Goal: Information Seeking & Learning: Learn about a topic

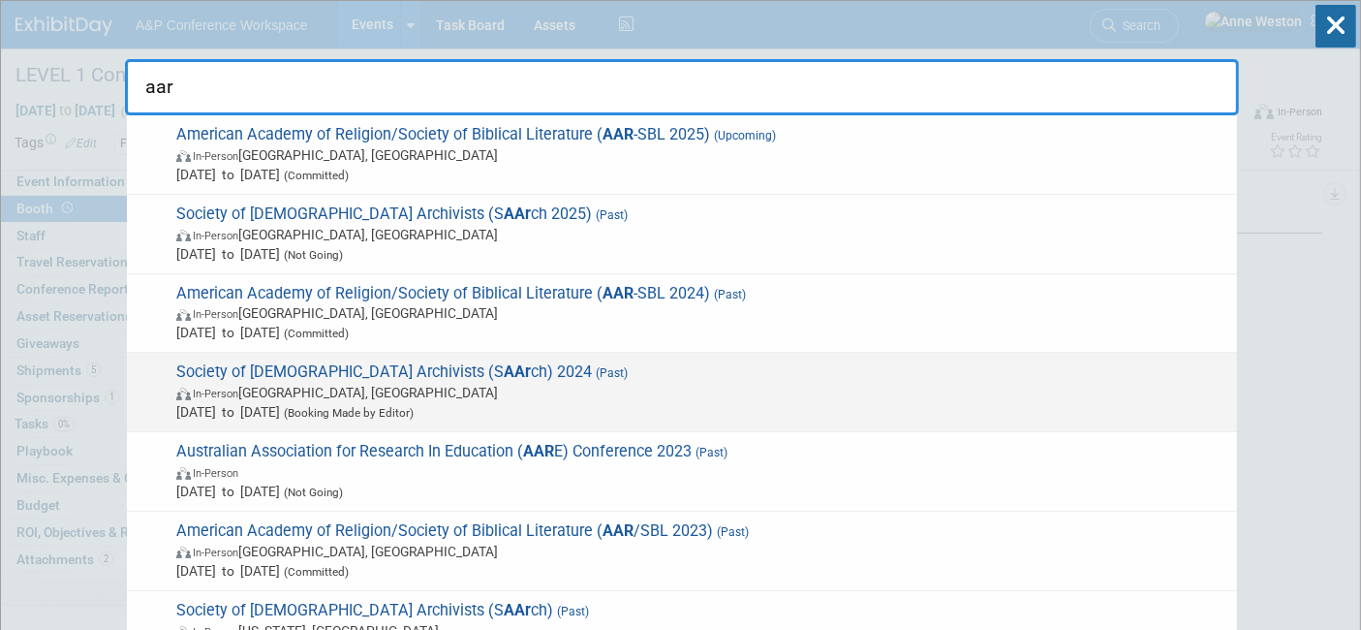
scroll to position [16, 0]
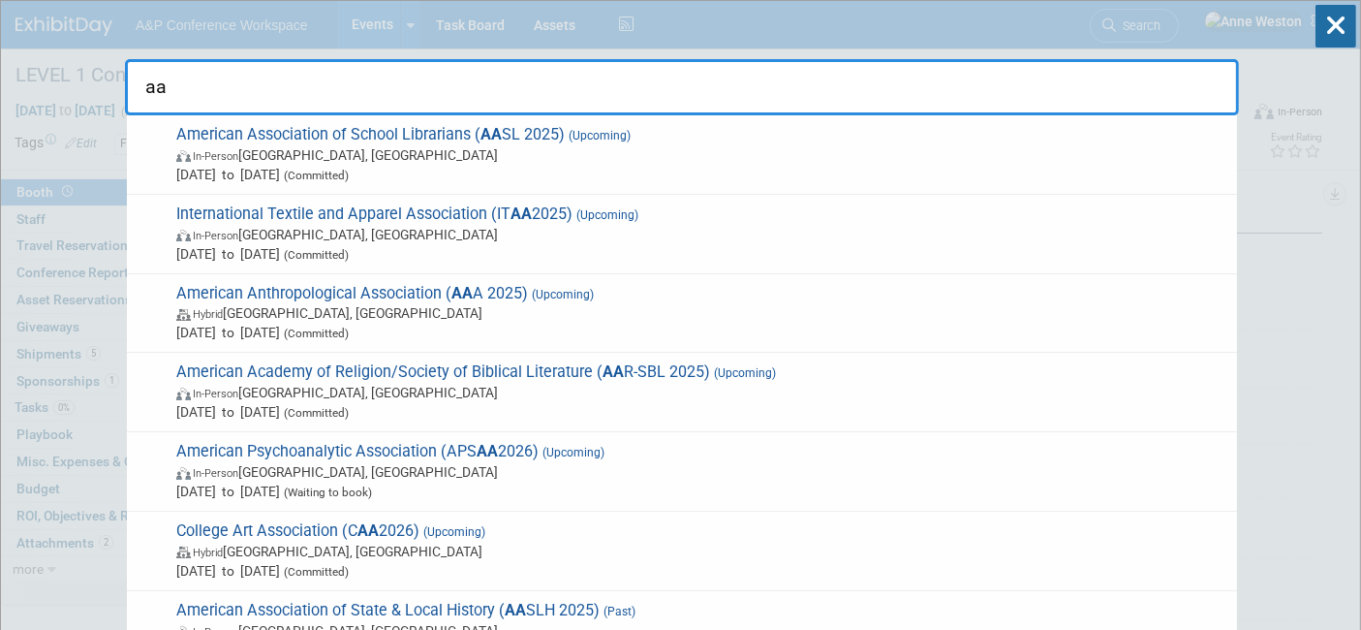
type input "a"
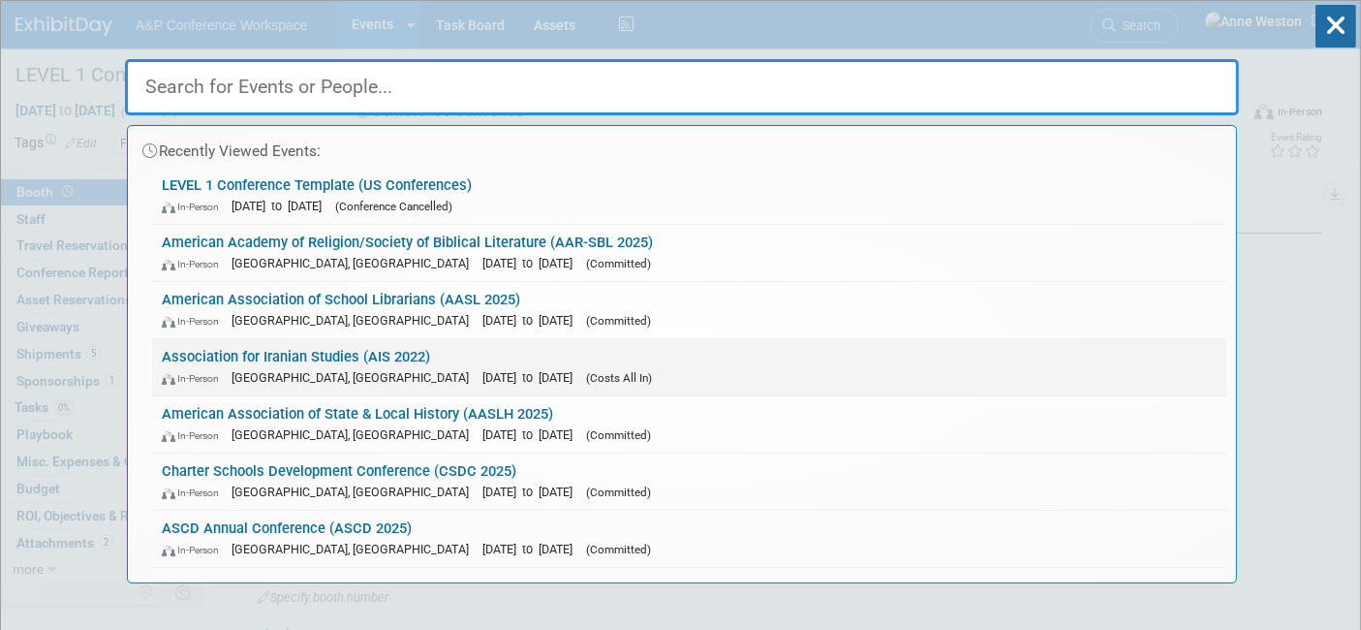
click at [483, 379] on span "[DATE] to [DATE]" at bounding box center [533, 377] width 100 height 15
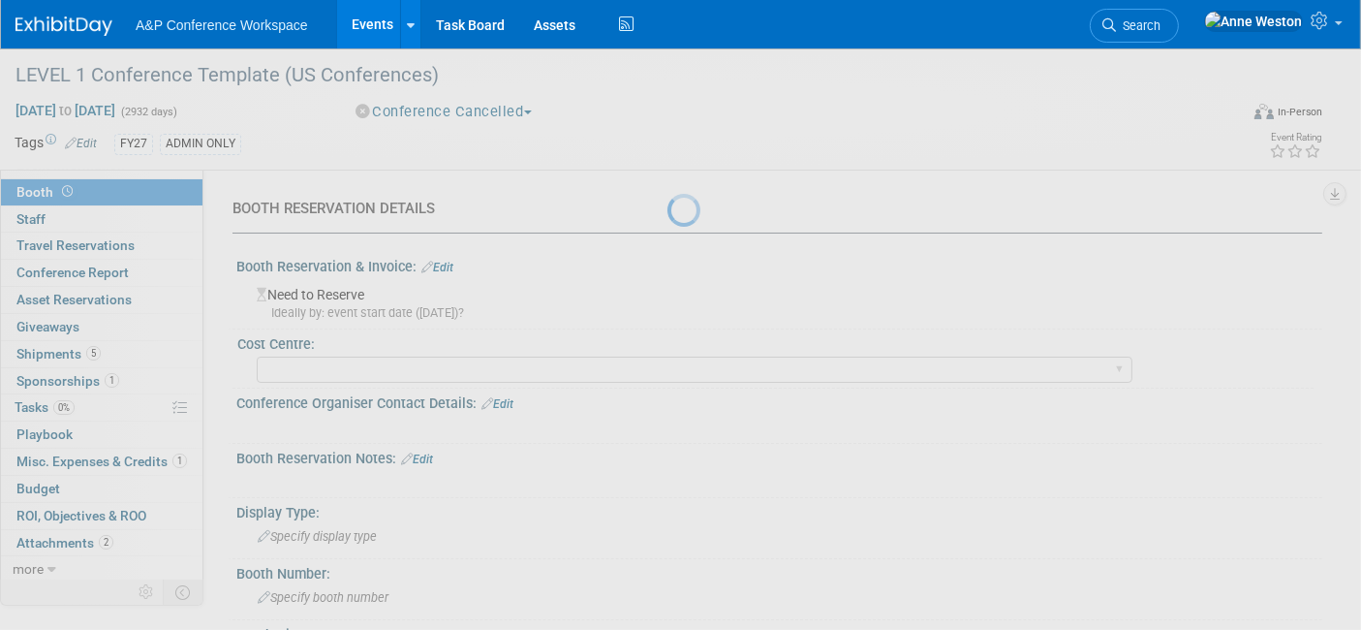
click at [668, 379] on div at bounding box center [681, 315] width 27 height 630
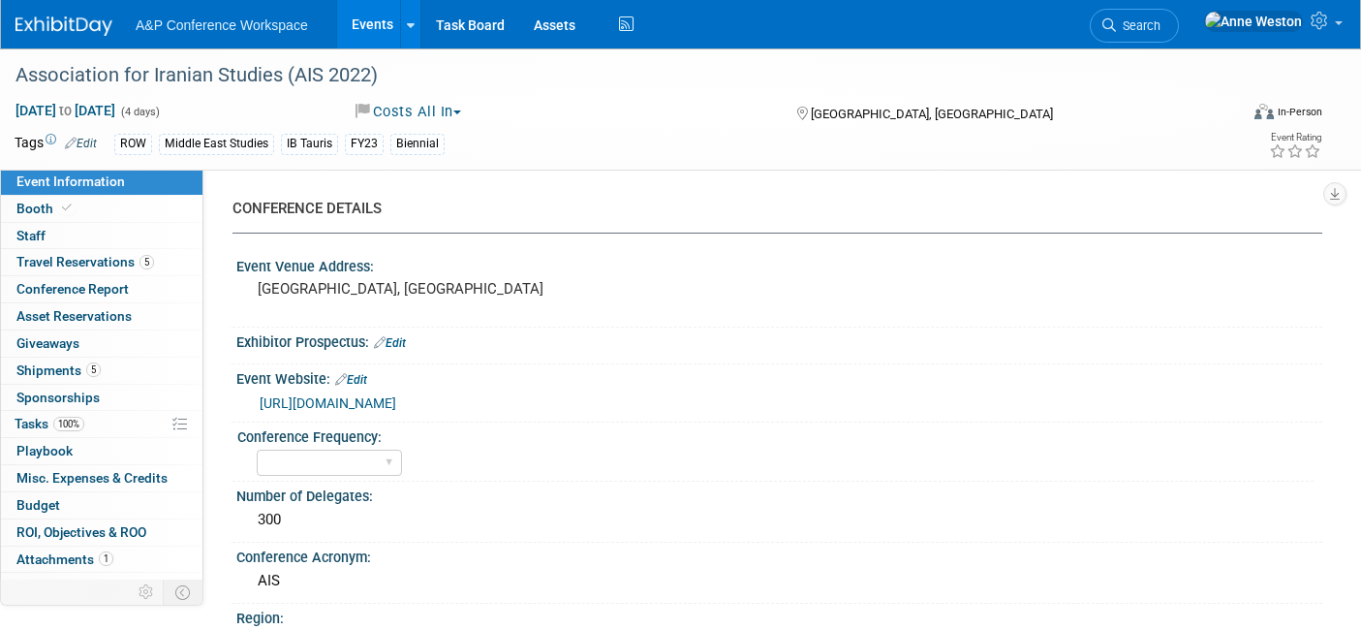
select select "Ed Kit"
click at [1179, 15] on link "Search" at bounding box center [1134, 26] width 89 height 34
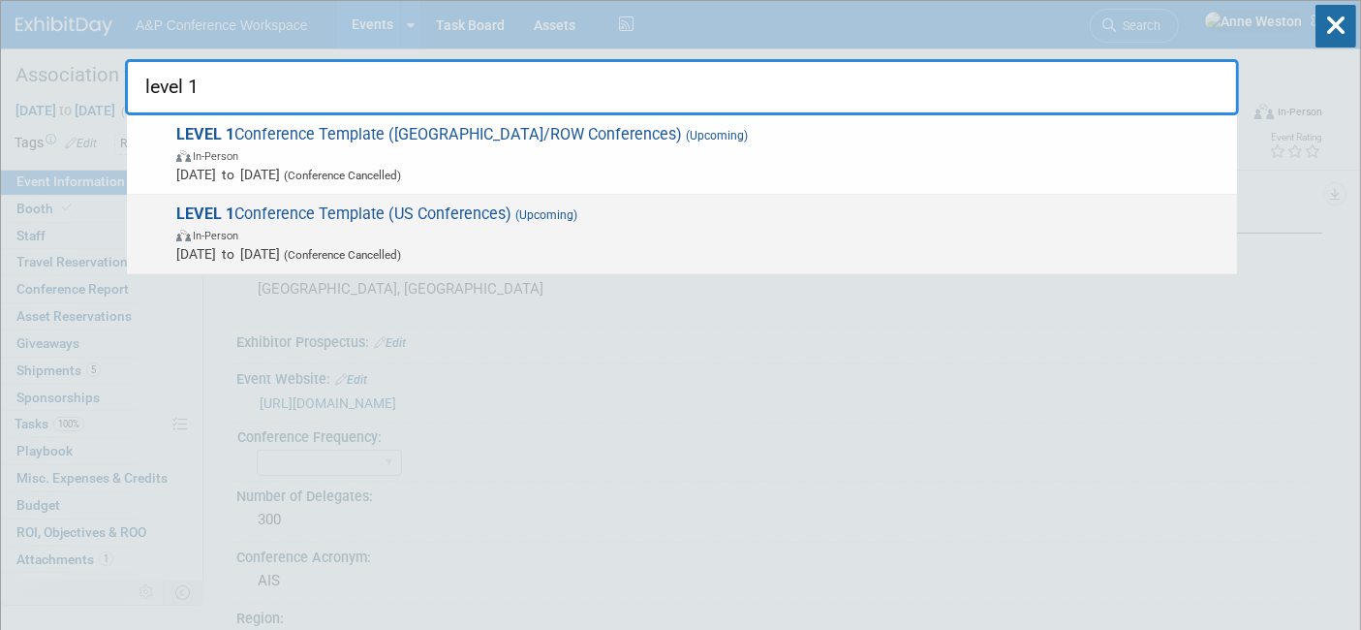
type input "level 1"
click at [326, 213] on span "LEVEL 1 Conference Template (US Conferences) (Upcoming) In-Person Oct 21, 2024 …" at bounding box center [699, 233] width 1057 height 59
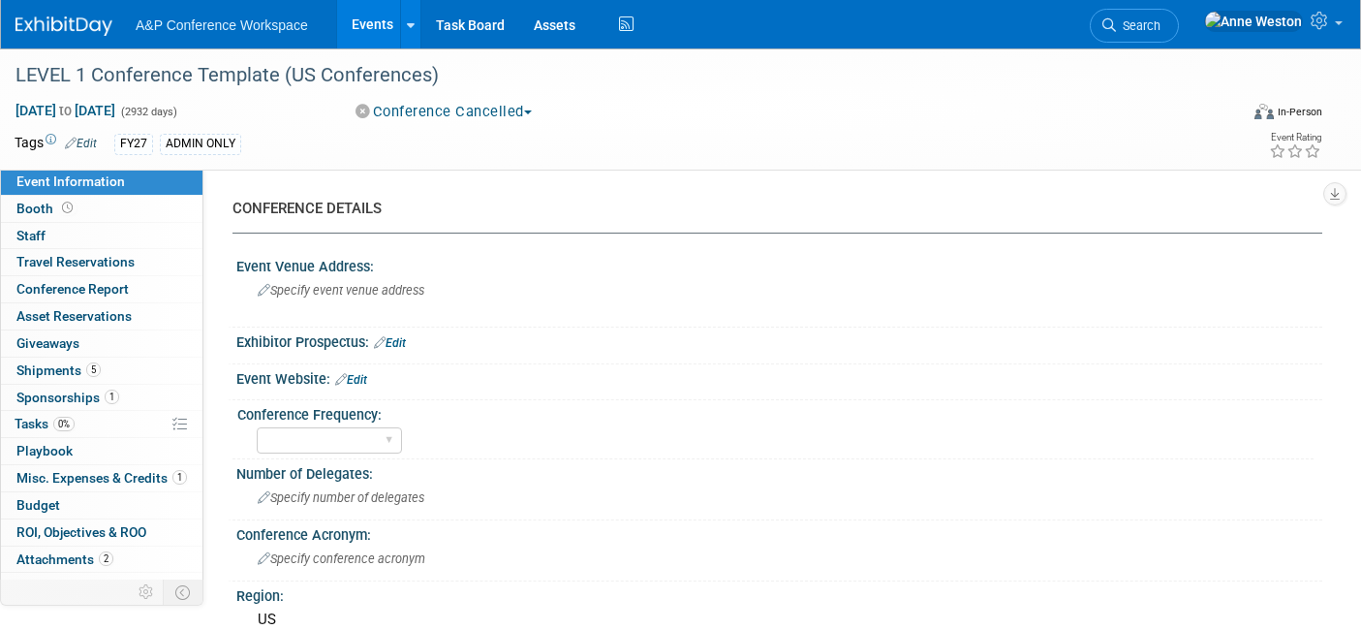
select select "Level 1"
select select "In-Person Booth"
click at [78, 415] on link "0% Tasks 0%" at bounding box center [102, 424] width 202 height 26
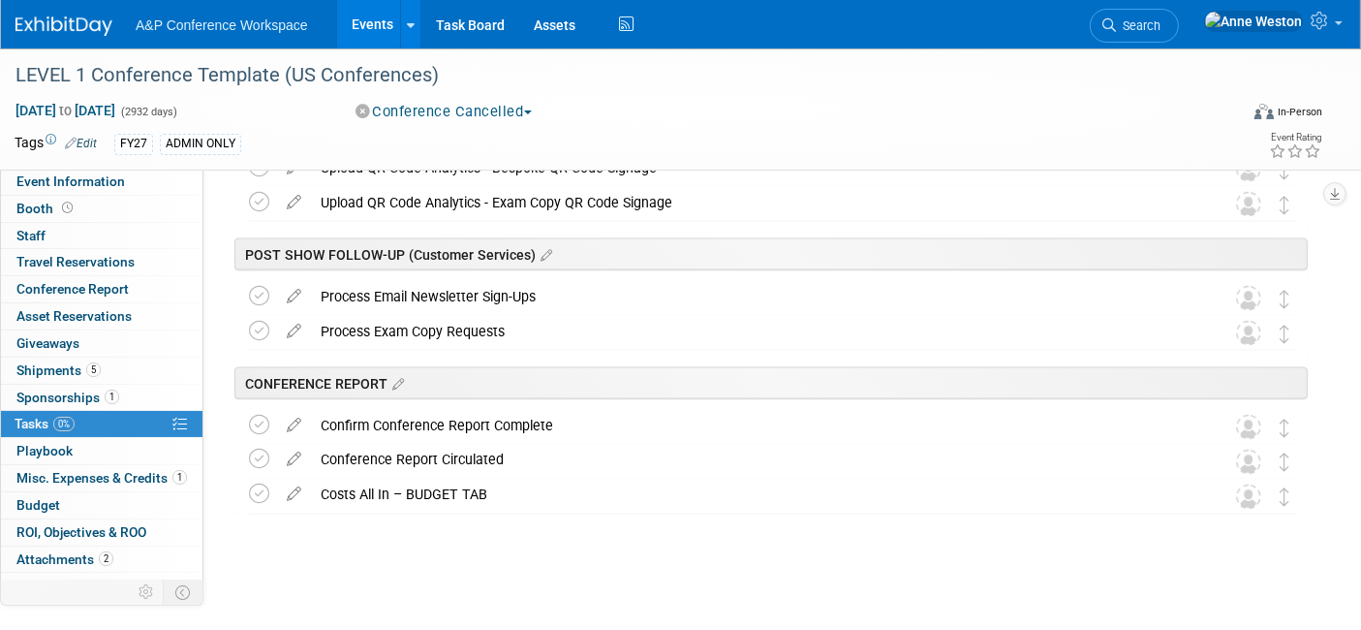
scroll to position [3118, 0]
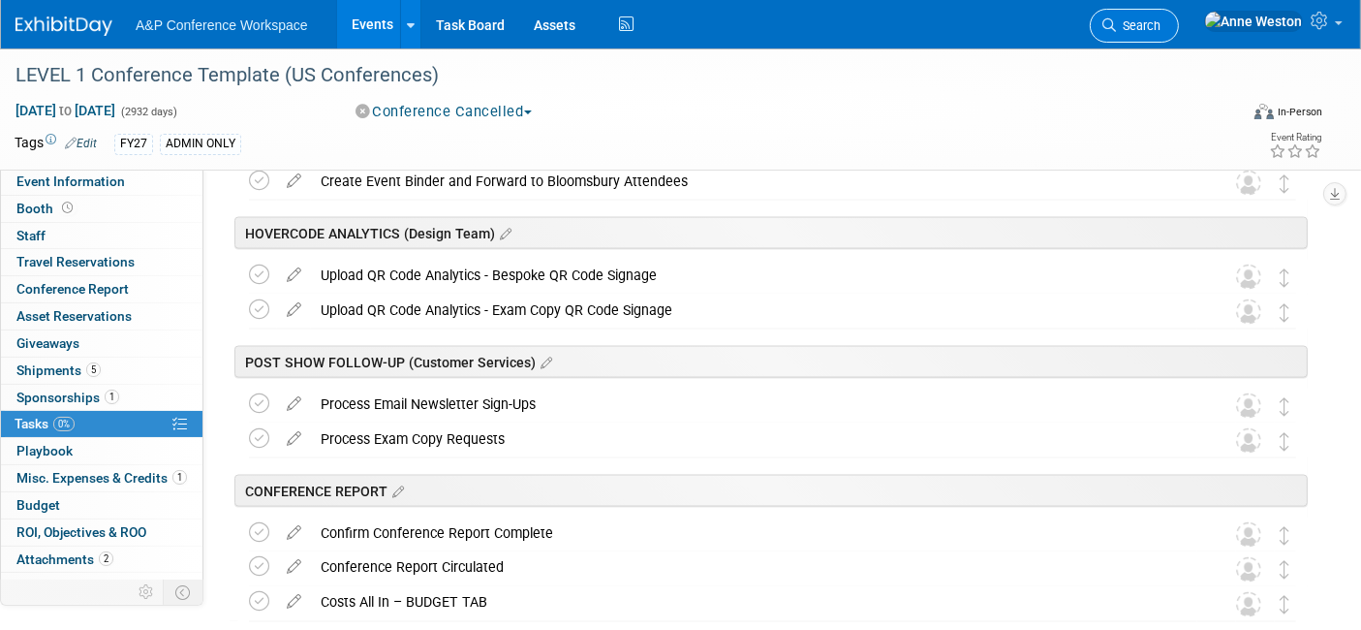
click at [1161, 19] on span "Search" at bounding box center [1138, 25] width 45 height 15
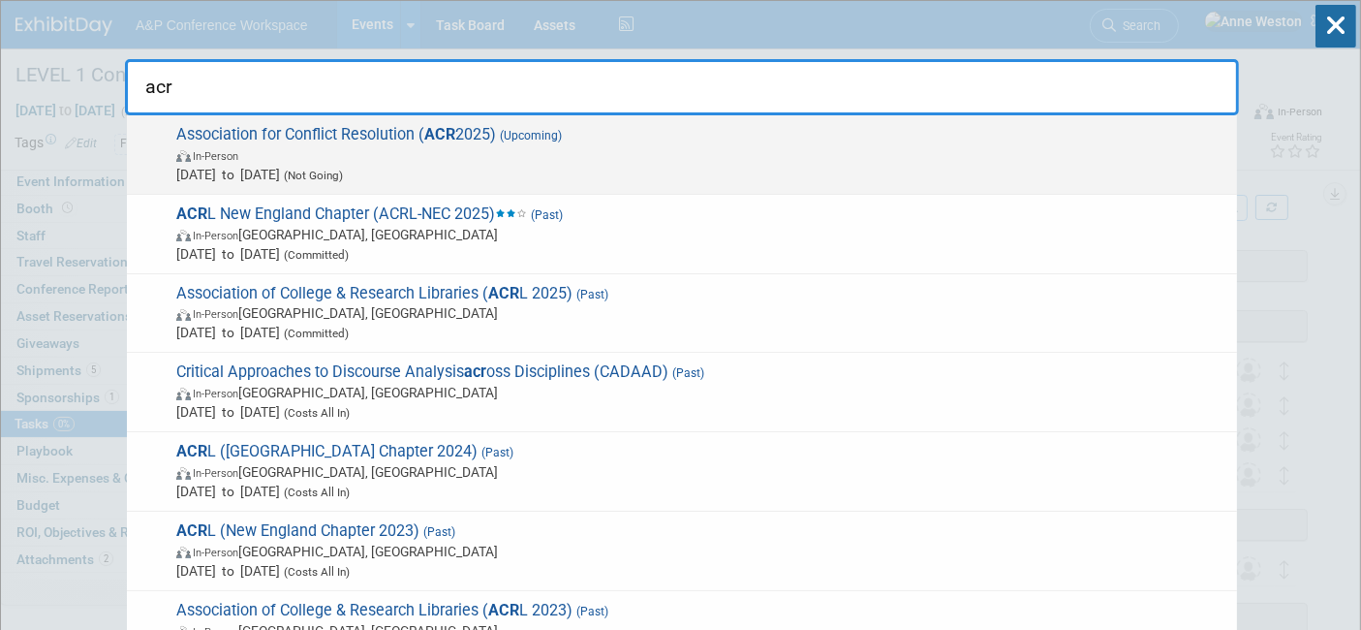
type input "acr"
click at [325, 140] on span "Association for Conflict Resolution ( ACR 2025) (Upcoming) In-Person Nov 1, 202…" at bounding box center [699, 154] width 1057 height 59
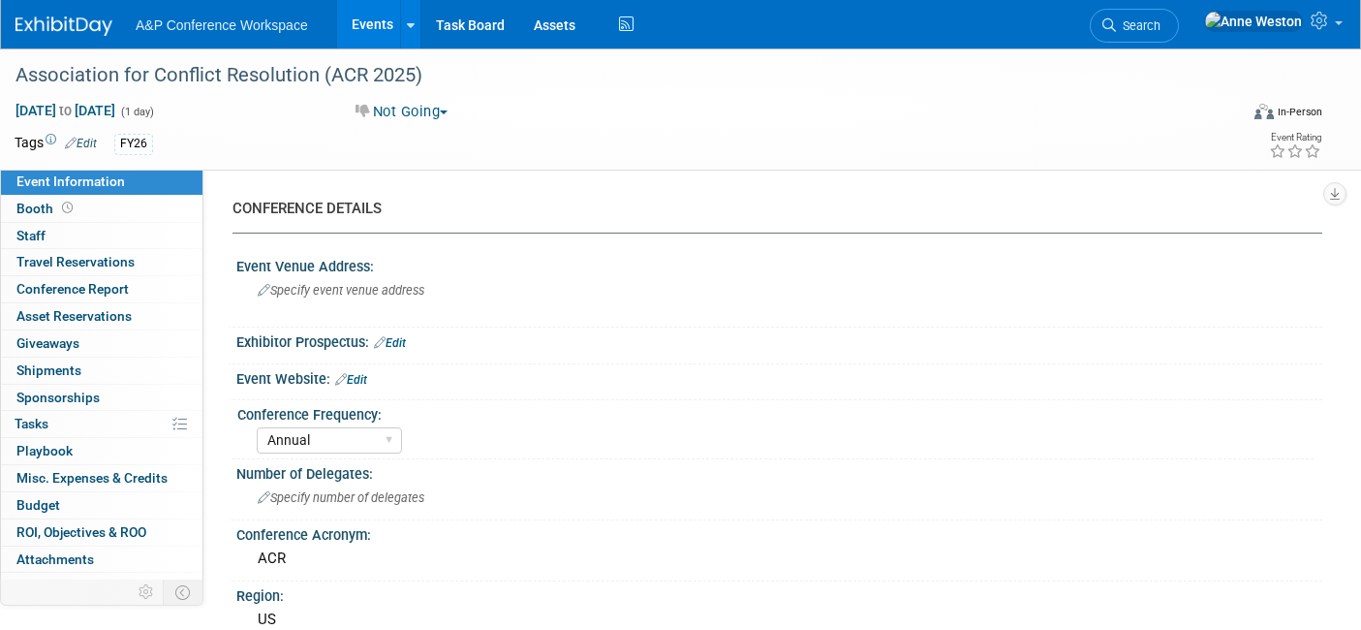
select select "Annual"
select select "Sociology"
click at [113, 202] on link "Booth" at bounding box center [102, 209] width 202 height 26
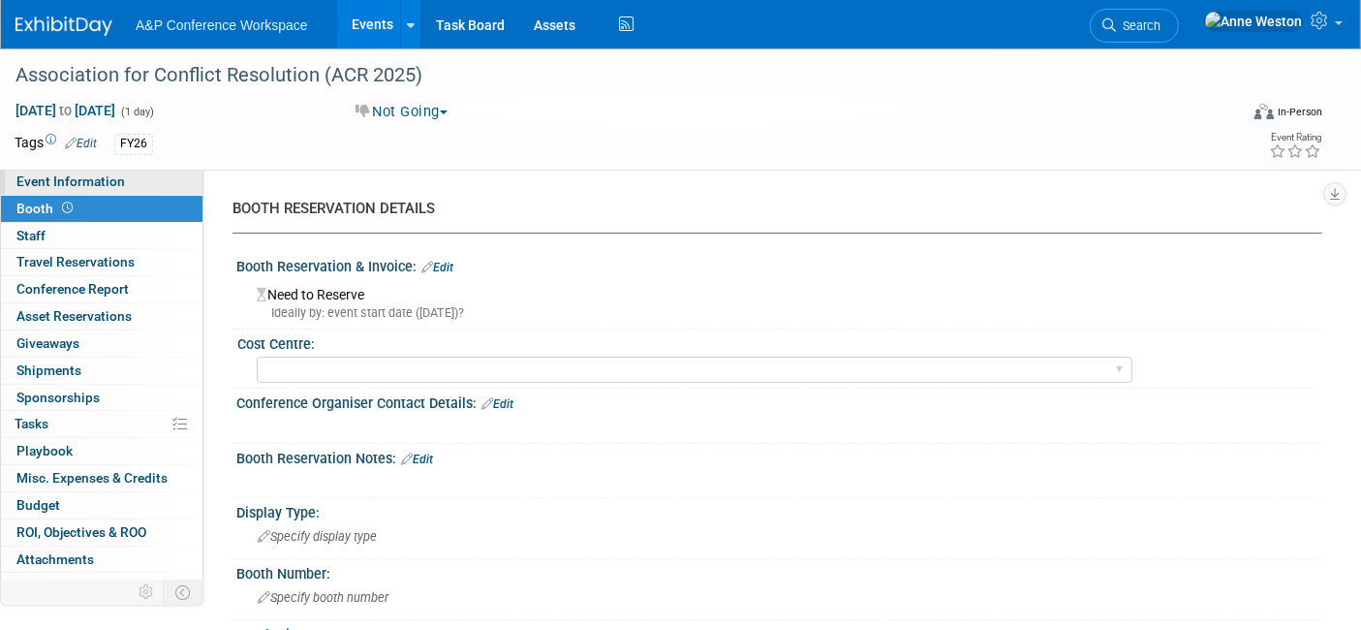
click at [100, 175] on span "Event Information" at bounding box center [70, 181] width 109 height 16
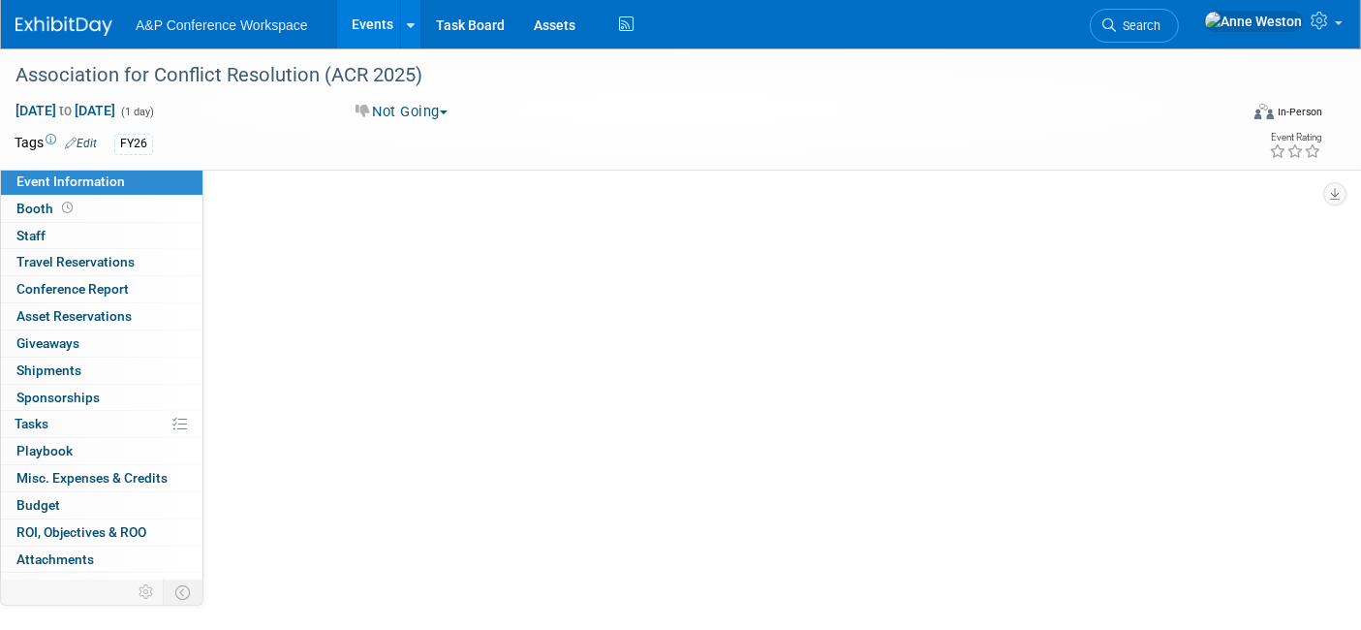
select select "Annual"
select select "Sociology"
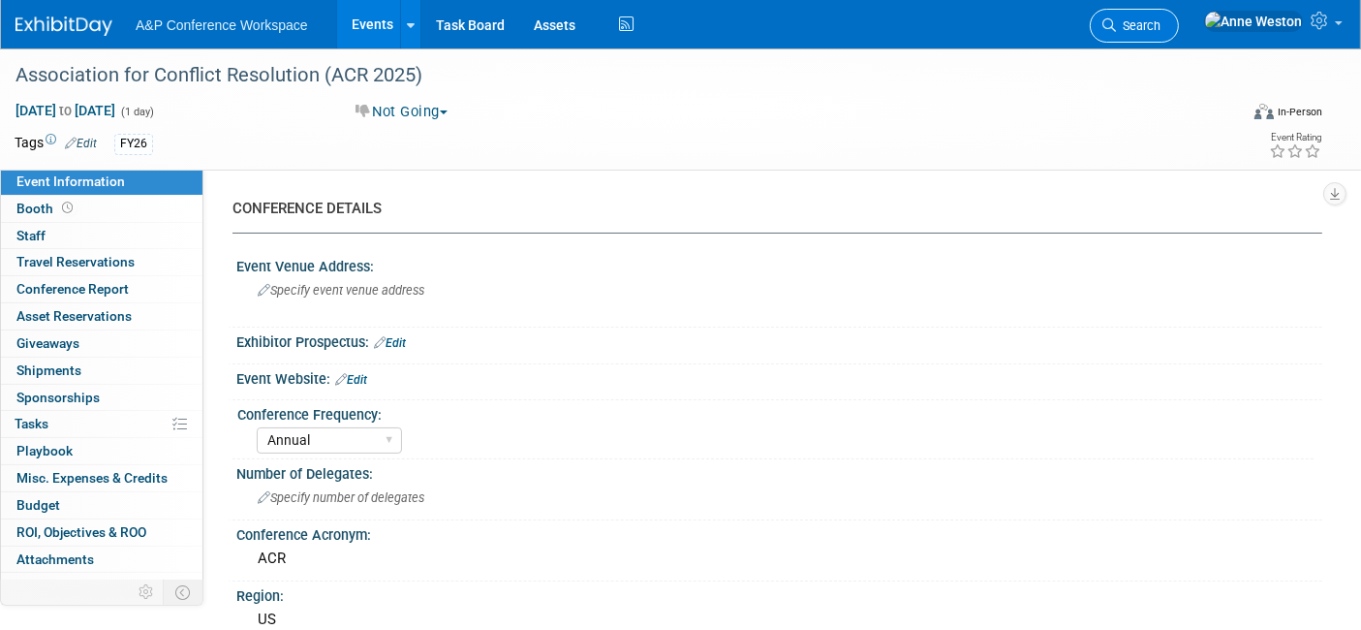
click at [1161, 19] on span "Search" at bounding box center [1138, 25] width 45 height 15
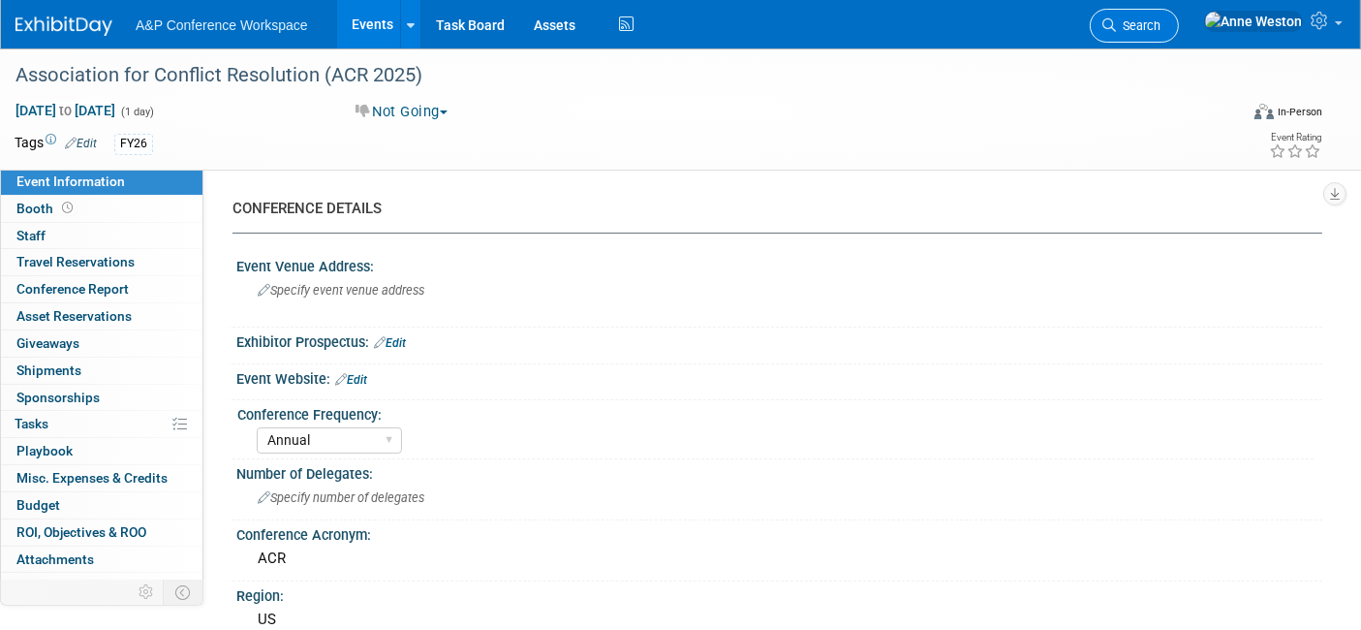
click at [1179, 14] on link "Search" at bounding box center [1134, 26] width 89 height 34
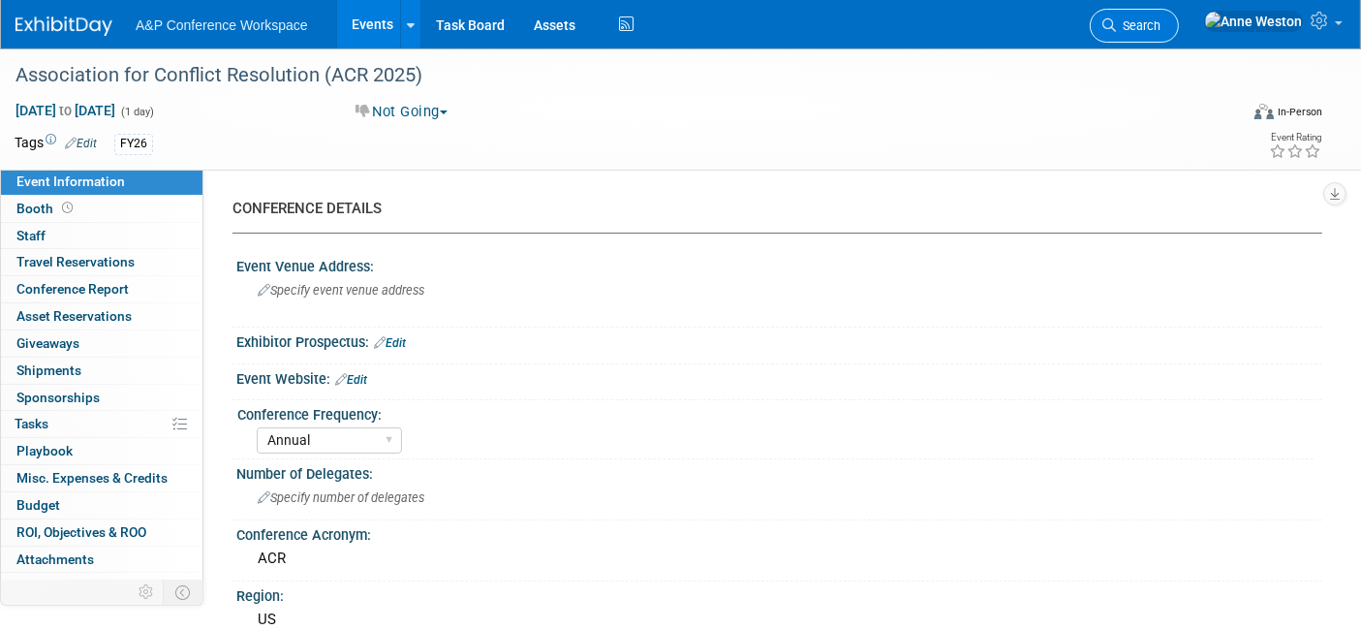
click at [1161, 26] on span "Search" at bounding box center [1138, 25] width 45 height 15
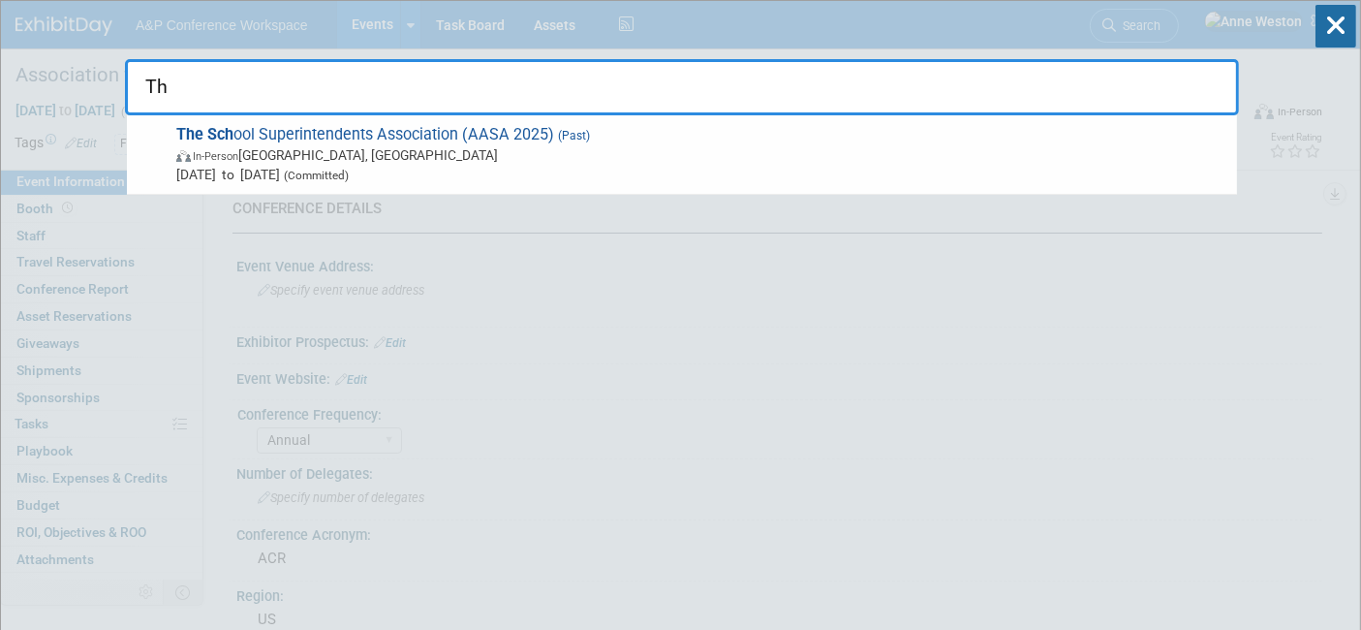
type input "T"
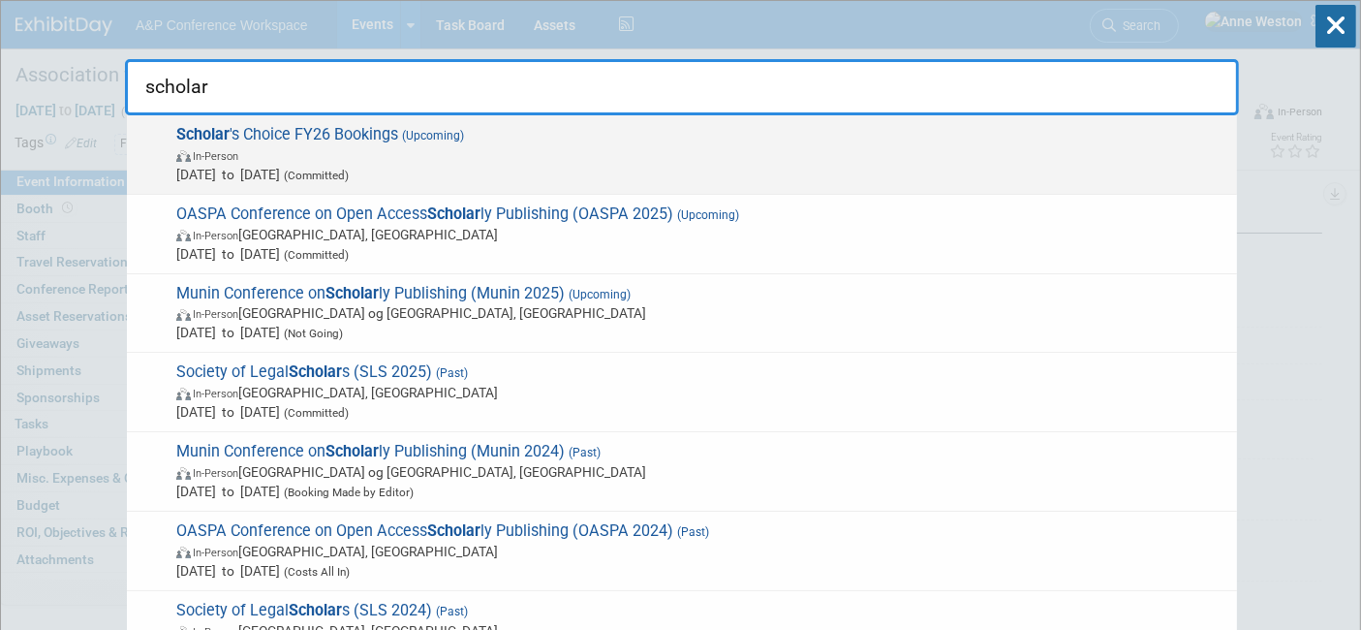
type input "scholar"
click at [310, 146] on span "In-Person" at bounding box center [701, 154] width 1051 height 19
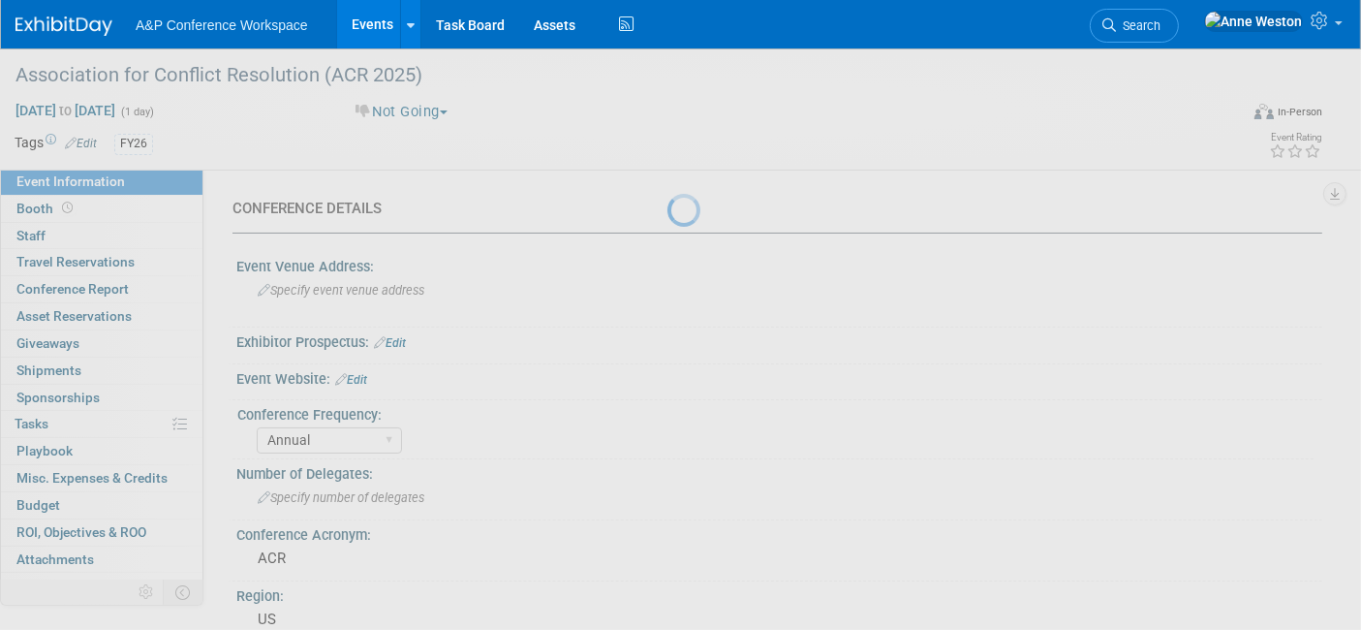
click at [668, 146] on div at bounding box center [681, 315] width 27 height 630
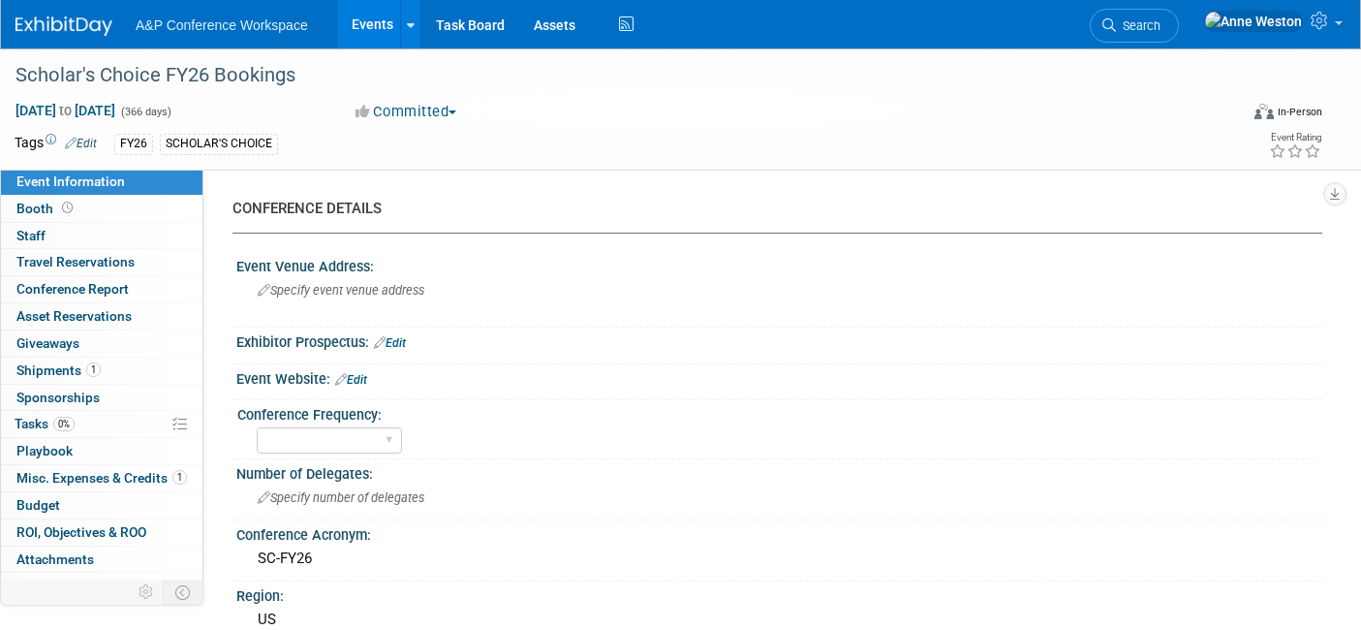
select select "Level 3"
select select "3rd Party / Bookseller"
click at [92, 211] on link "Booth" at bounding box center [102, 209] width 202 height 26
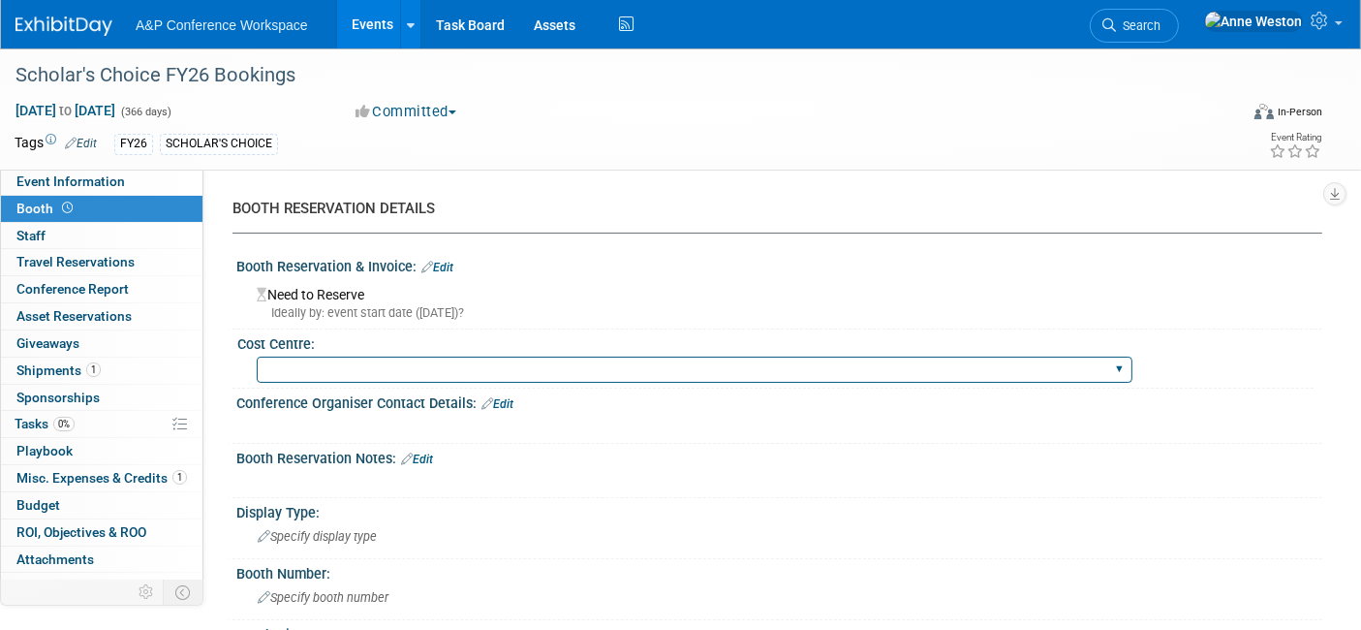
click at [1124, 364] on select "BGBG BLRG BPDL BUAV BUIB BUMD COBA COMD CUAP FBAP [PERSON_NAME] IBIB RGP DIGI B…" at bounding box center [695, 370] width 876 height 26
select select "COBA"
click at [257, 357] on select "BGBG BLRG BPDL BUAV BUIB BUMD COBA COMD CUAP FBAP [PERSON_NAME] IBIB RGP DIGI B…" at bounding box center [695, 370] width 876 height 26
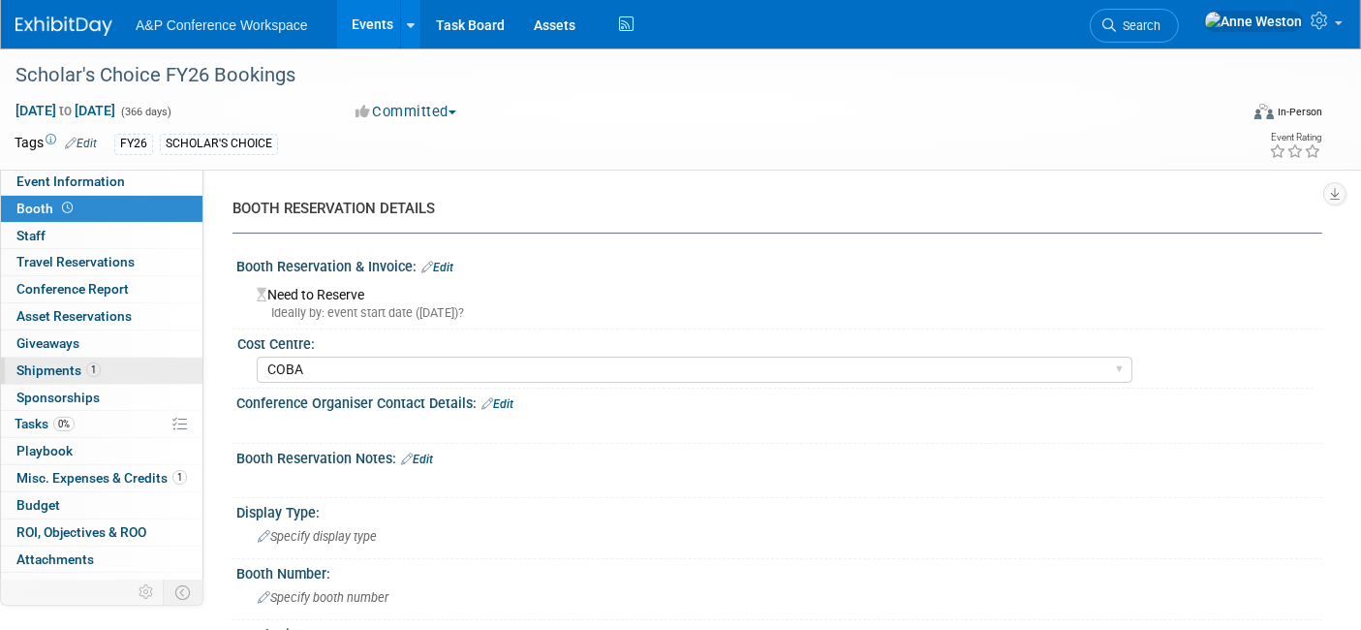
click at [66, 368] on span "Shipments 1" at bounding box center [58, 370] width 84 height 16
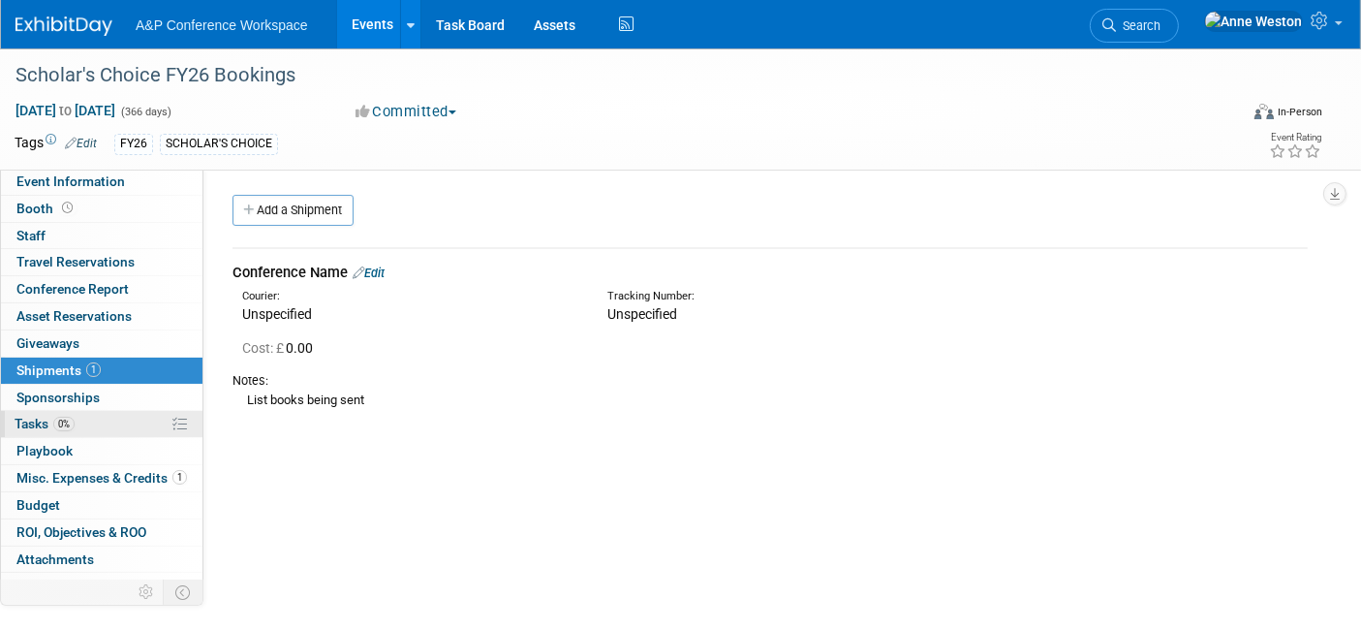
click at [68, 418] on span "0%" at bounding box center [63, 424] width 21 height 15
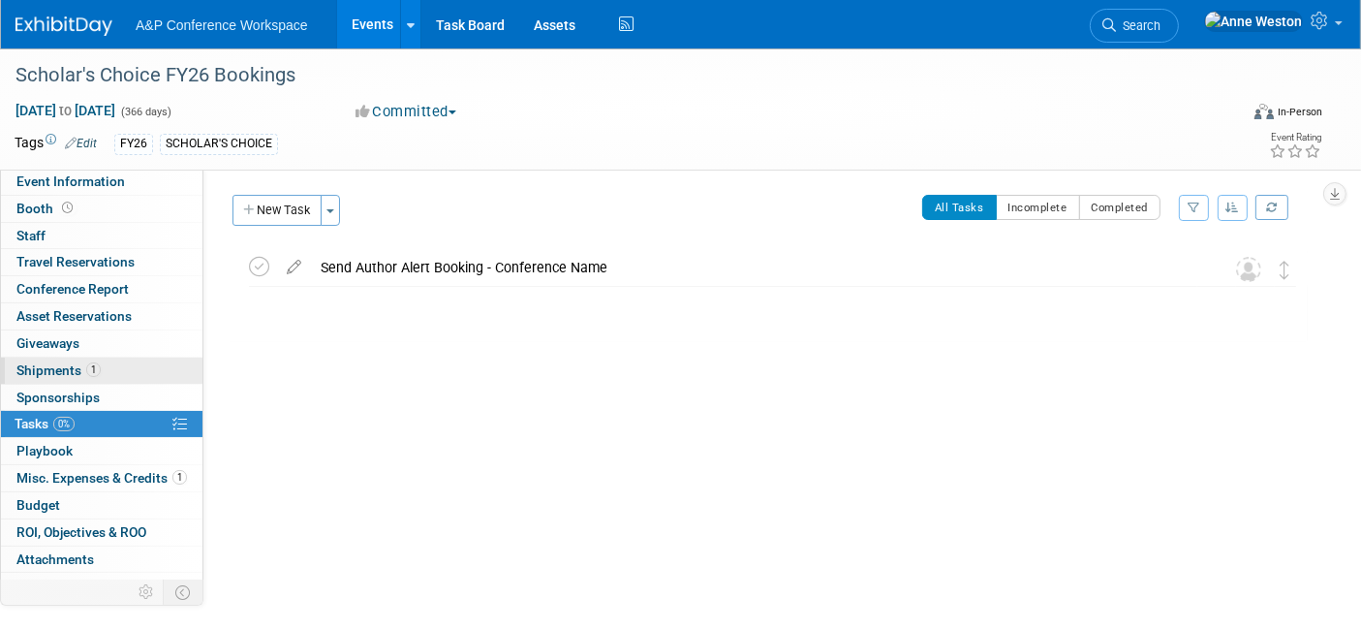
click at [78, 369] on span "Shipments 1" at bounding box center [58, 370] width 84 height 16
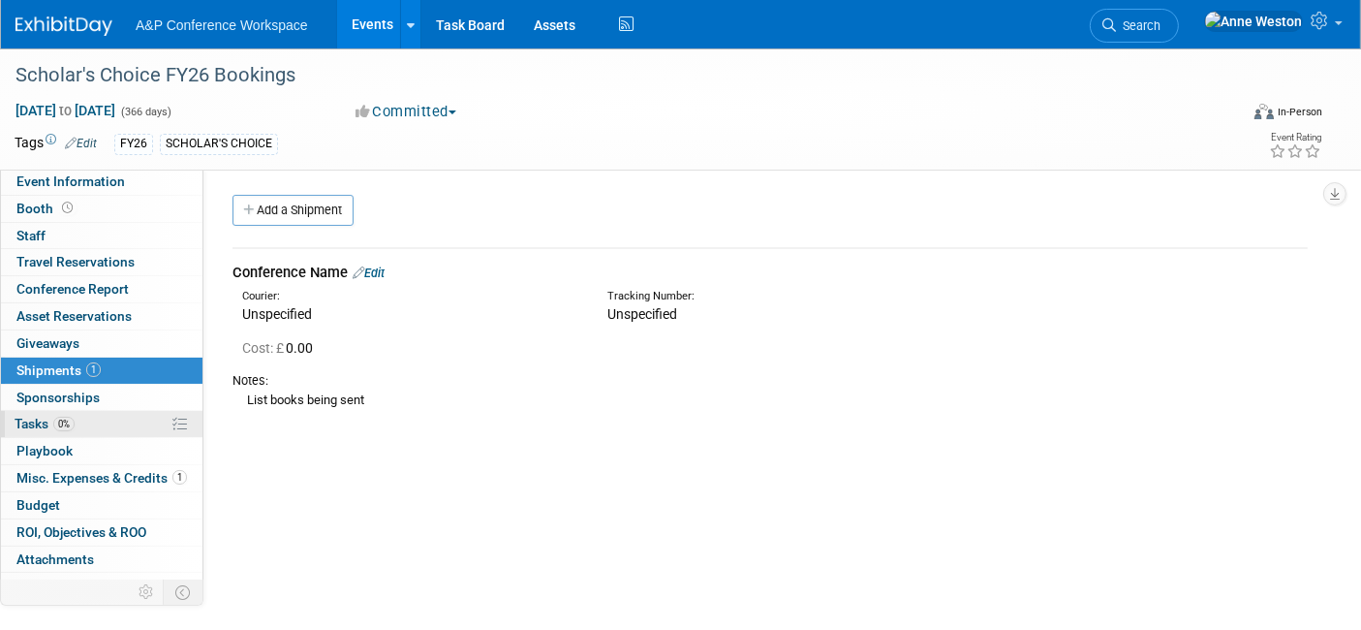
click at [63, 422] on span "0%" at bounding box center [63, 424] width 21 height 15
